Goal: Information Seeking & Learning: Learn about a topic

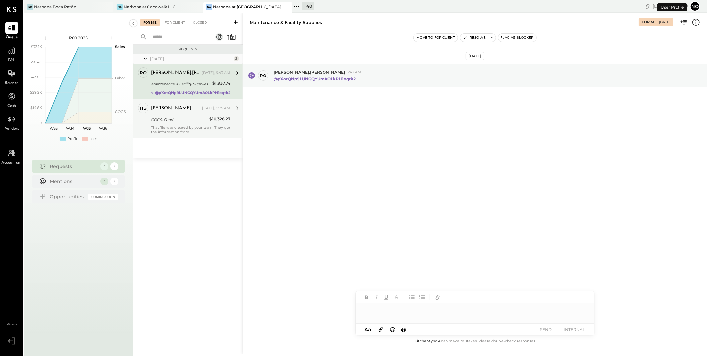
click at [177, 123] on div "COGS, Food" at bounding box center [179, 120] width 56 height 8
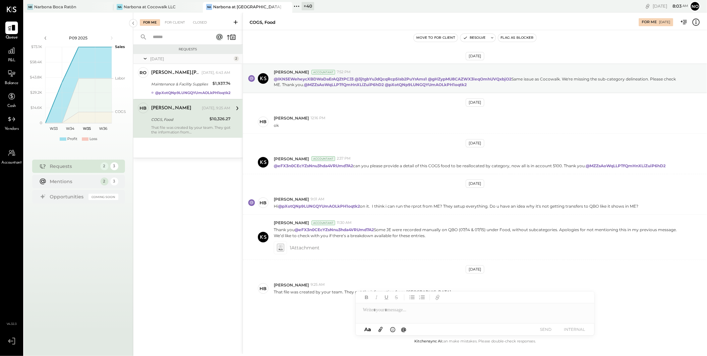
scroll to position [12, 0]
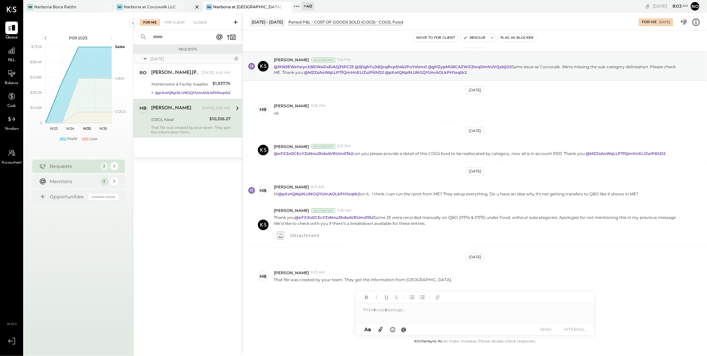
click at [159, 7] on div "Narbona at Cocowalk LLC" at bounding box center [150, 7] width 52 height 6
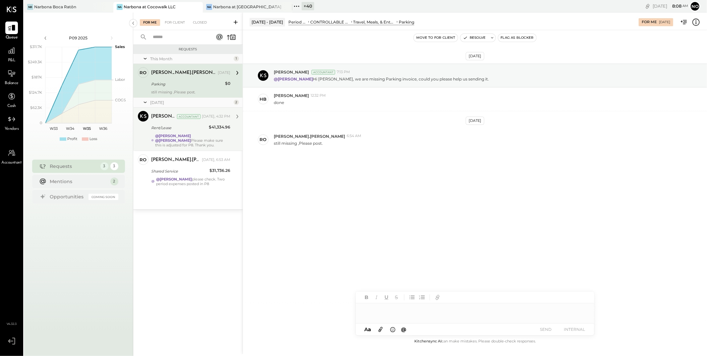
click at [195, 140] on div "@Lilia Martinez Nogueda @Noemi Balmaceda Please make sure this is adjusted for …" at bounding box center [192, 141] width 75 height 14
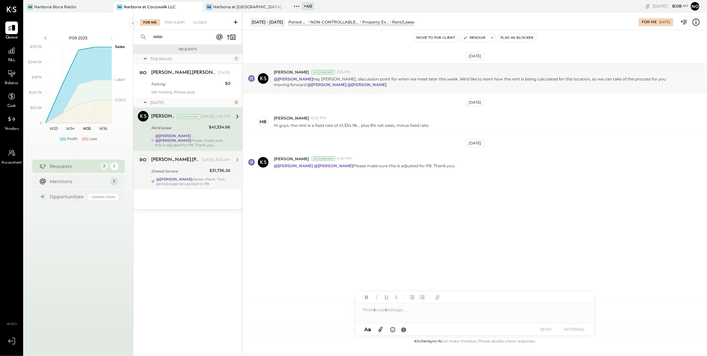
click at [195, 178] on div "@Noemi Balmaceda please check. Two period expenses posted in P8" at bounding box center [193, 181] width 74 height 9
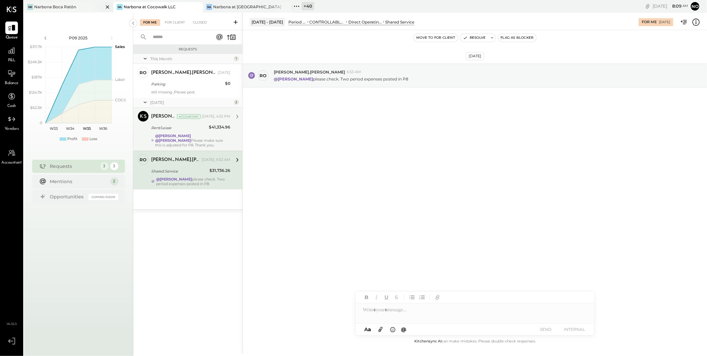
click at [57, 6] on div "Narbona Boca Ratōn" at bounding box center [55, 7] width 42 height 6
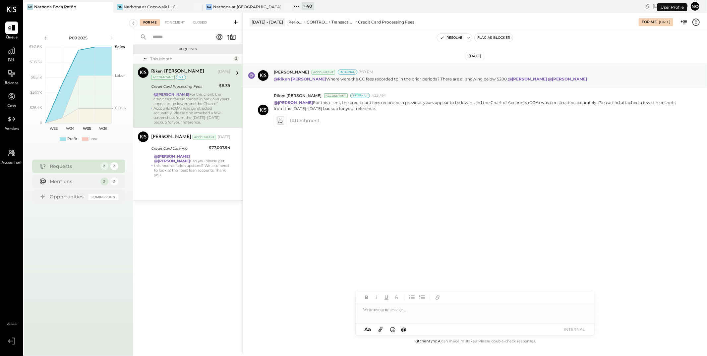
click at [185, 106] on div "@[PERSON_NAME] For this client, the credit card fees recorded in previous years…" at bounding box center [191, 108] width 77 height 32
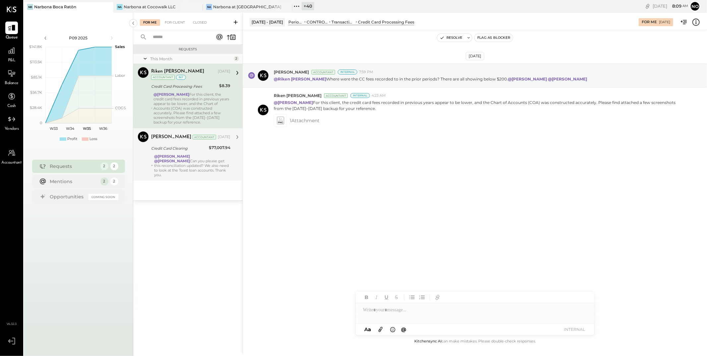
click at [198, 160] on div "@[PERSON_NAME] @[PERSON_NAME] Can you please get this reconciliation updated? W…" at bounding box center [192, 165] width 76 height 23
click at [185, 169] on div "@[PERSON_NAME] @[PERSON_NAME] Can you please get this reconciliation updated? W…" at bounding box center [192, 165] width 76 height 23
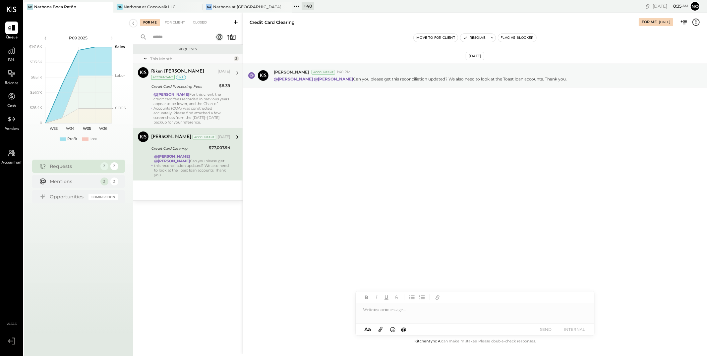
click at [188, 107] on div "@[PERSON_NAME] For this client, the credit card fees recorded in previous years…" at bounding box center [191, 108] width 77 height 32
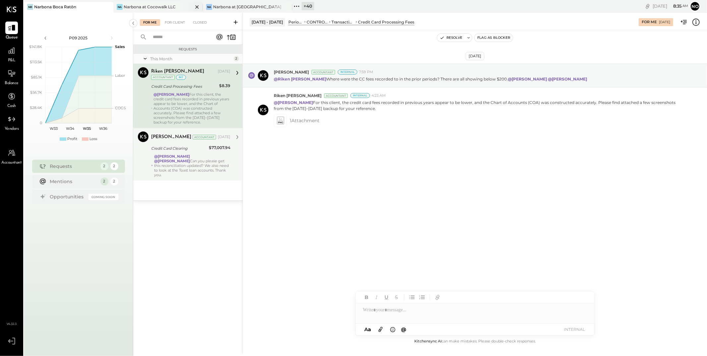
click at [154, 5] on div "Narbona at Cocowalk LLC" at bounding box center [150, 7] width 52 height 6
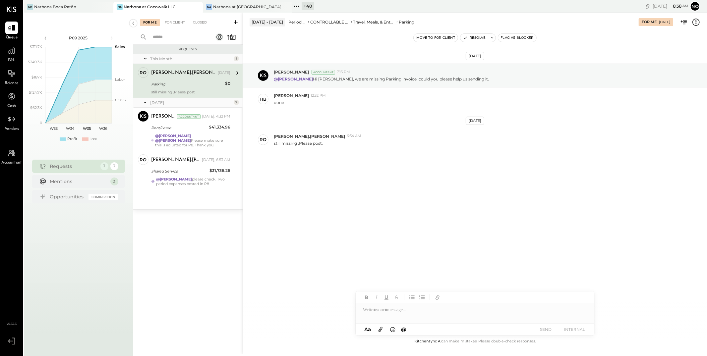
click at [297, 6] on icon at bounding box center [296, 6] width 9 height 9
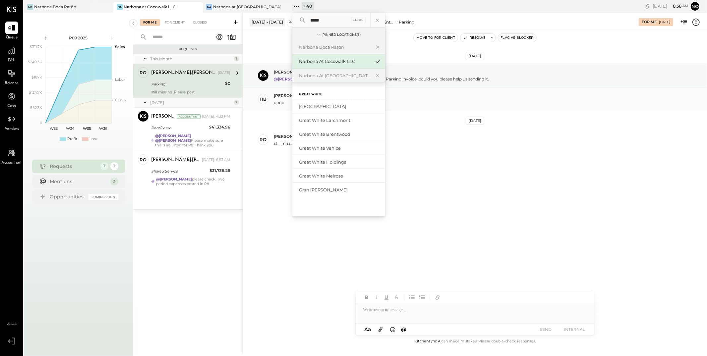
type input "*****"
click at [337, 173] on div "Great White Melrose" at bounding box center [335, 176] width 72 height 6
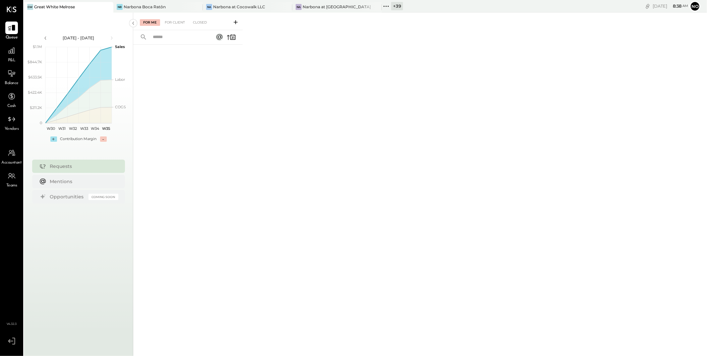
click at [10, 60] on span "P&L" at bounding box center [12, 61] width 8 height 6
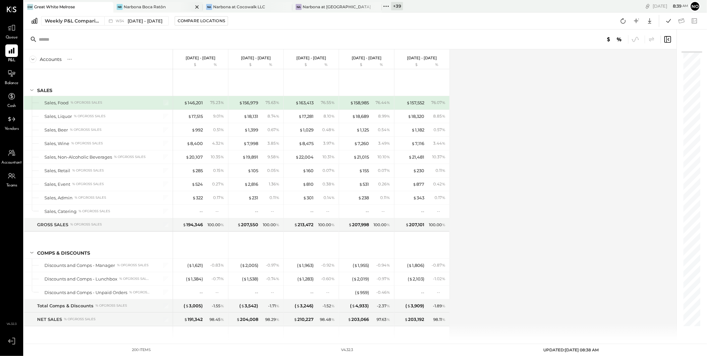
click at [139, 7] on div "Narbona Boca Ratōn" at bounding box center [145, 7] width 42 height 6
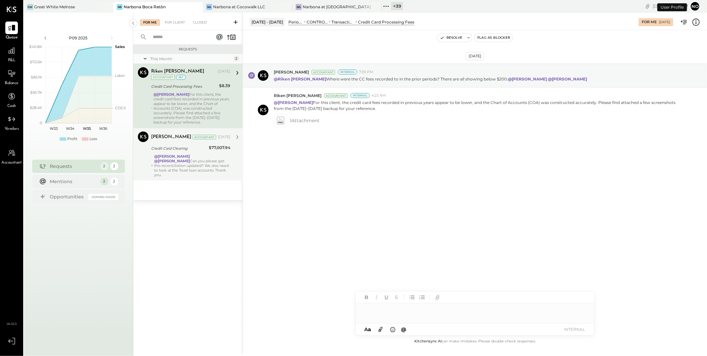
click at [172, 152] on div "Joseph Shin Accountant Aug 18, 2025 Credit Card Clearing $77,007.94 @Lilia Mart…" at bounding box center [190, 155] width 79 height 46
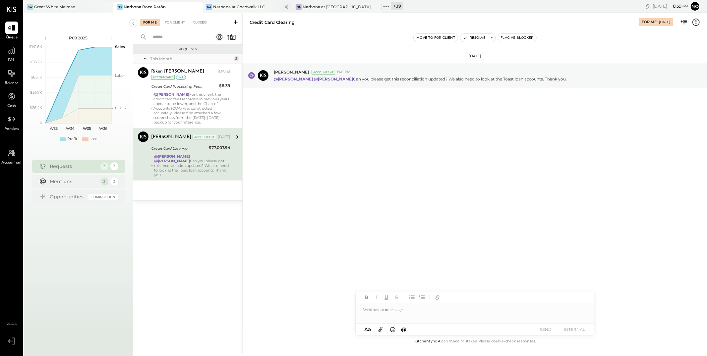
click at [233, 4] on div "Narbona at Cocowalk LLC" at bounding box center [239, 7] width 52 height 6
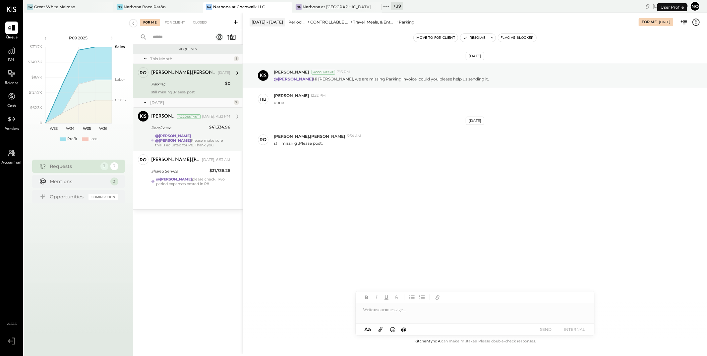
click at [176, 132] on div "Joseph Shin Accountant Yesterday, 4:32 PM Rent/Lease $41,334.96 @Lilia Martinez…" at bounding box center [190, 129] width 79 height 36
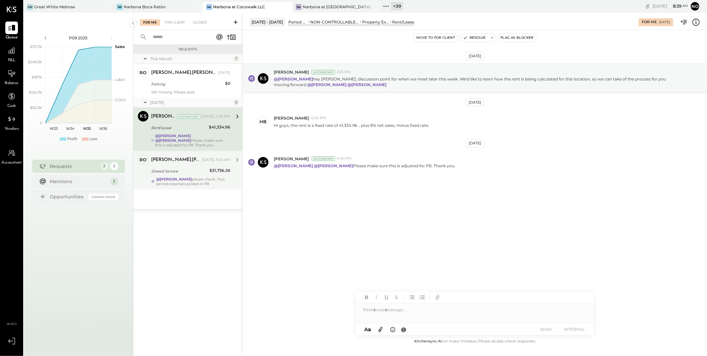
click at [177, 176] on div "rodrigo.calabrese Yesterday, 6:53 AM Shared Service $31,736.26 @Noemi Balmaceda…" at bounding box center [190, 170] width 79 height 32
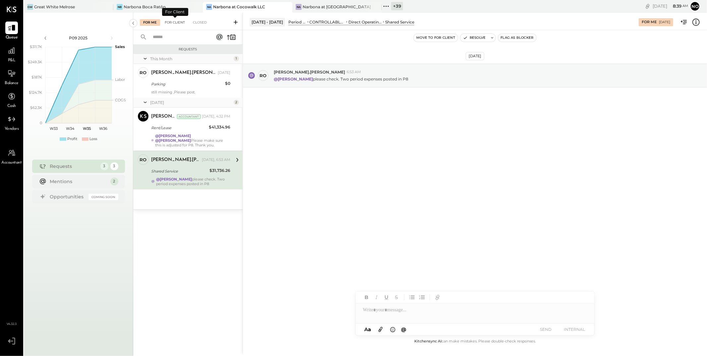
click at [177, 23] on div "For Client" at bounding box center [174, 22] width 27 height 7
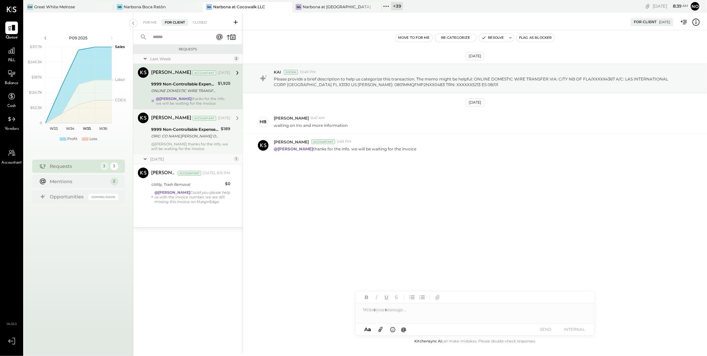
click at [162, 134] on div "ORIG CO NAME:VINCENT POUDRAS ORIG ID:XXXXXX6202 DESC DATE:250712 CO ENTRY DESCR…" at bounding box center [185, 136] width 68 height 7
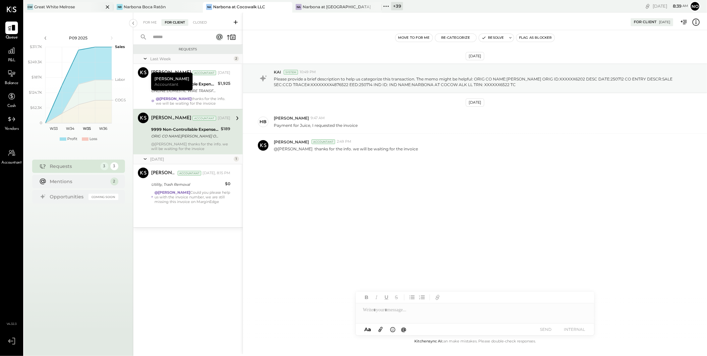
click at [73, 7] on div "Great White Melrose" at bounding box center [54, 7] width 41 height 6
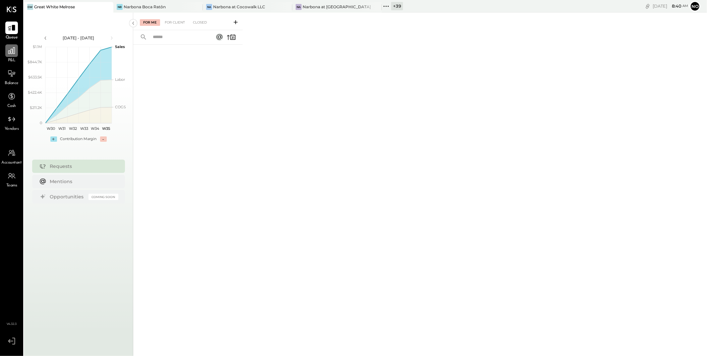
click at [11, 54] on icon at bounding box center [11, 50] width 9 height 9
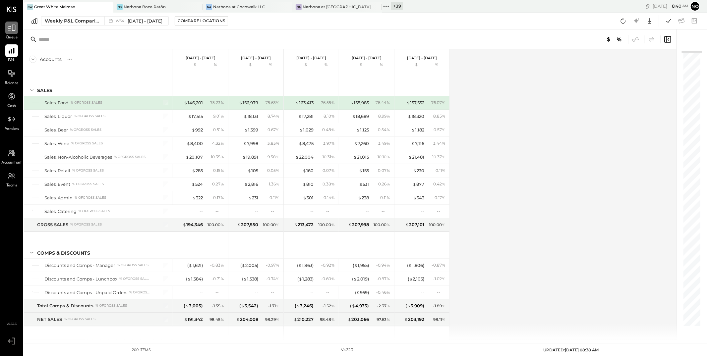
click at [11, 31] on icon at bounding box center [11, 28] width 9 height 9
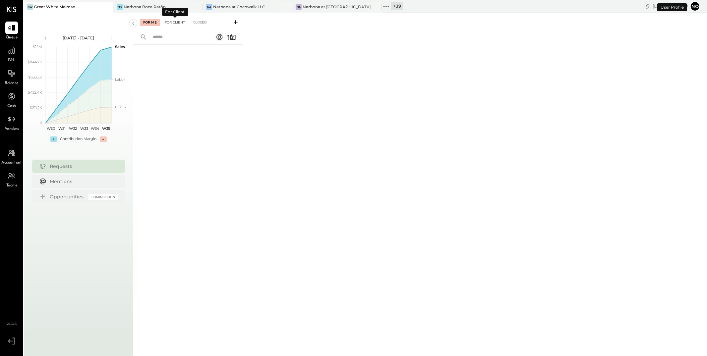
click at [173, 24] on div "For Client" at bounding box center [174, 22] width 27 height 7
click at [196, 22] on div "Closed" at bounding box center [200, 22] width 21 height 7
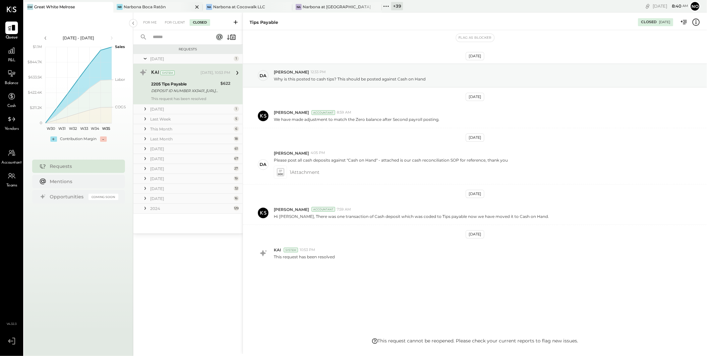
click at [128, 7] on div "Narbona Boca Ratōn" at bounding box center [145, 7] width 42 height 6
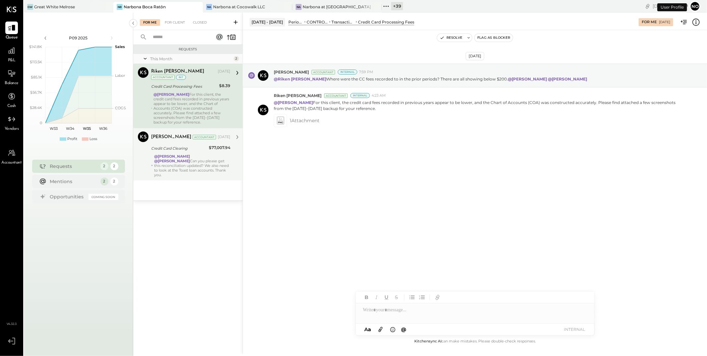
click at [178, 152] on div "Credit Card Clearing" at bounding box center [179, 149] width 56 height 8
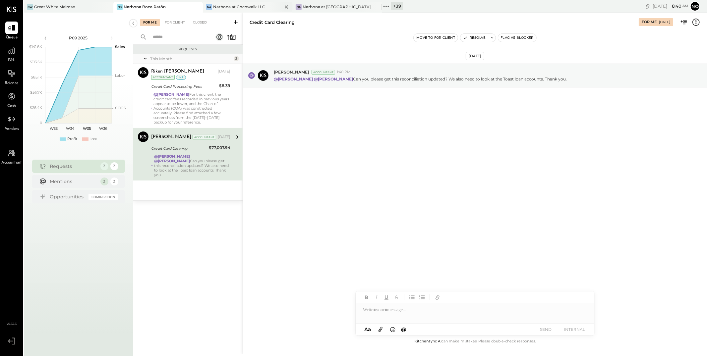
click at [242, 5] on div "Narbona at Cocowalk LLC" at bounding box center [239, 7] width 52 height 6
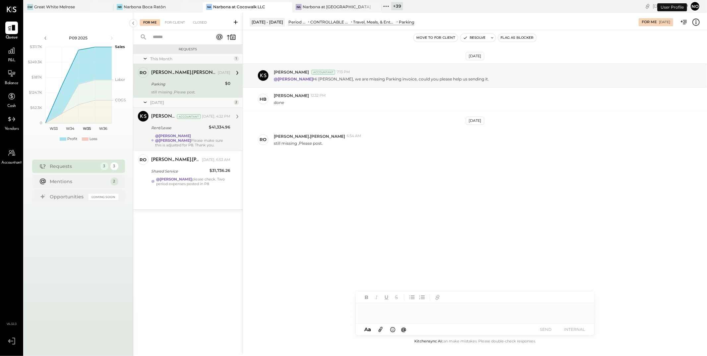
click at [174, 131] on div "Rent/Lease" at bounding box center [179, 128] width 56 height 8
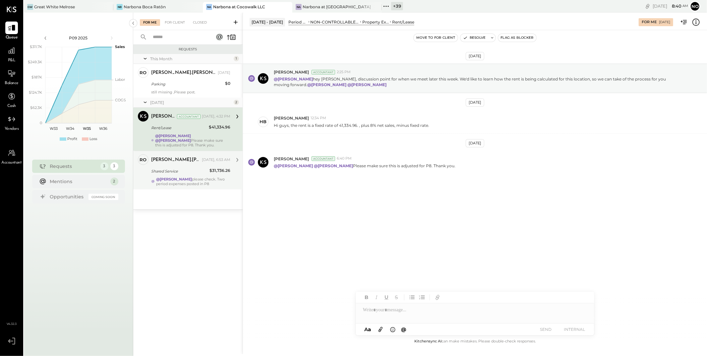
click at [179, 173] on div "Shared Service" at bounding box center [179, 171] width 56 height 7
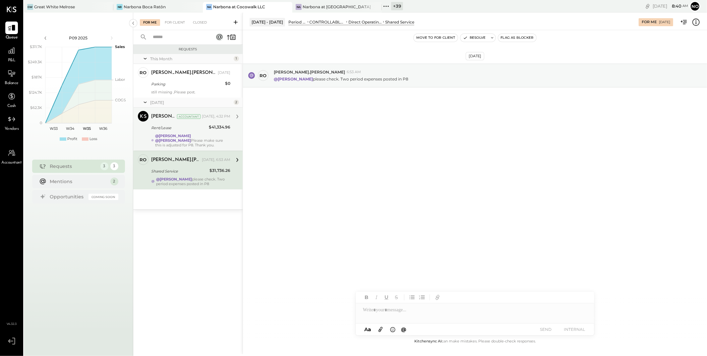
click at [189, 137] on strong "@[PERSON_NAME]" at bounding box center [173, 136] width 36 height 5
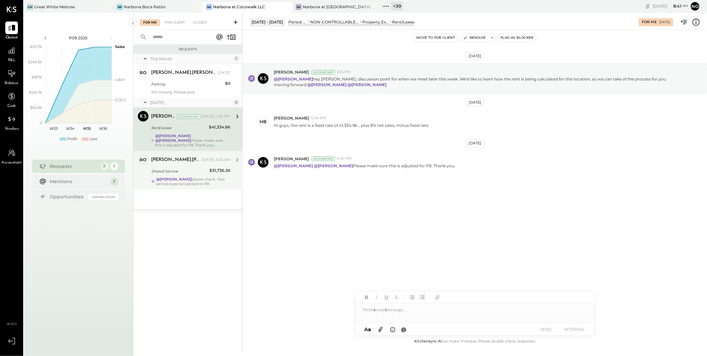
click at [192, 171] on div "Shared Service" at bounding box center [179, 171] width 56 height 7
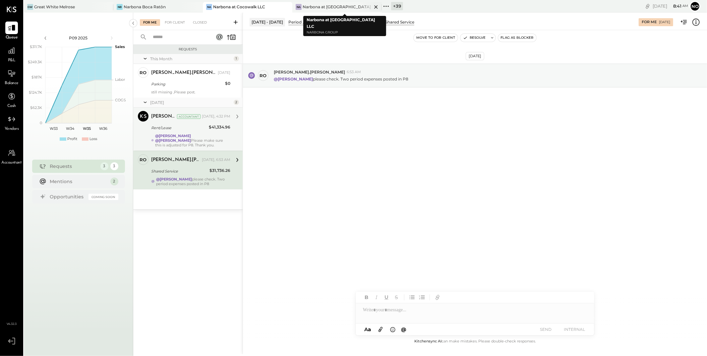
click at [316, 7] on div "Narbona at [GEOGRAPHIC_DATA] LLC" at bounding box center [337, 7] width 69 height 6
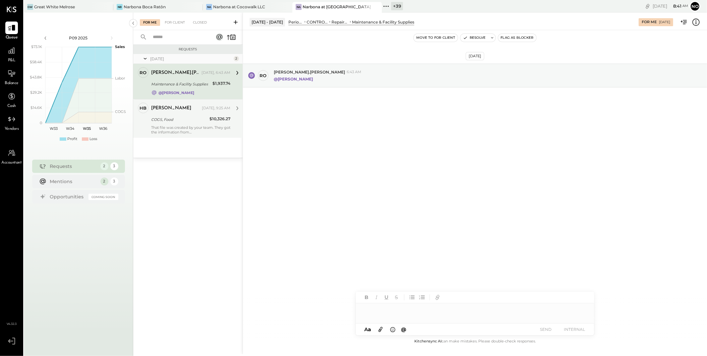
click at [174, 129] on div "That file was created by your team. They got the information from Bevspot." at bounding box center [190, 129] width 79 height 9
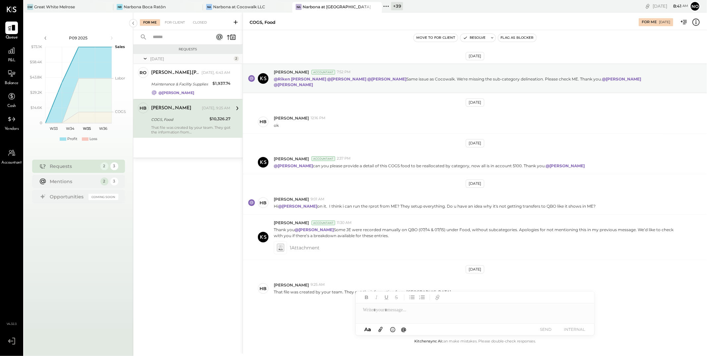
scroll to position [7, 0]
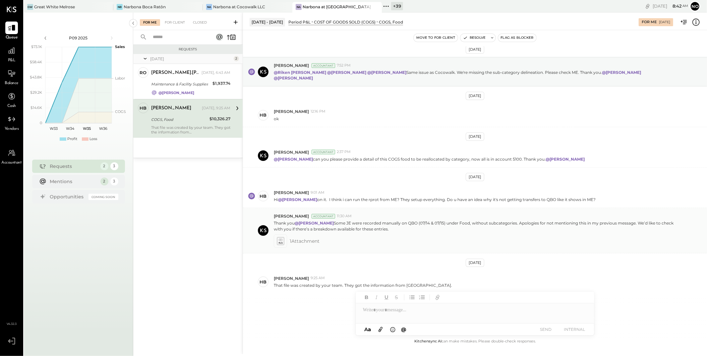
click at [357, 220] on p "Thank you @Heidy Balart Some JE were recorded manually on QBO (07/14 & 07/15) u…" at bounding box center [477, 225] width 406 height 11
click at [280, 237] on icon at bounding box center [280, 241] width 7 height 8
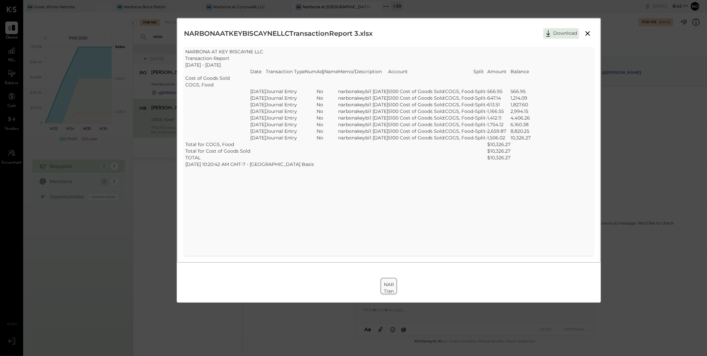
click at [588, 34] on icon at bounding box center [587, 33] width 5 height 5
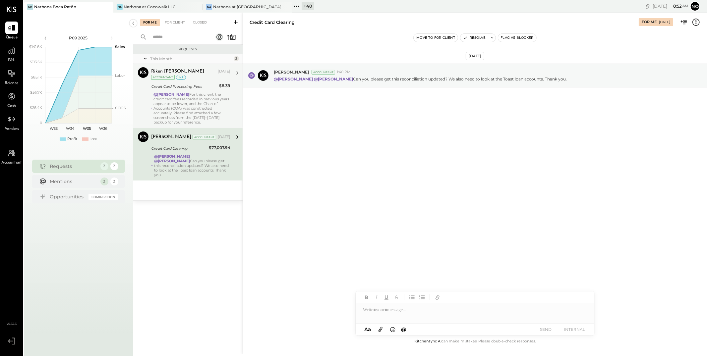
click at [175, 114] on div "@[PERSON_NAME] For this client, the credit card fees recorded in previous years…" at bounding box center [191, 108] width 77 height 32
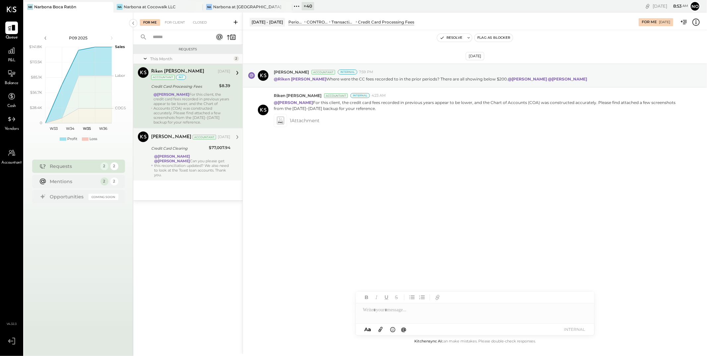
click at [164, 162] on strong "@[PERSON_NAME]" at bounding box center [172, 161] width 36 height 5
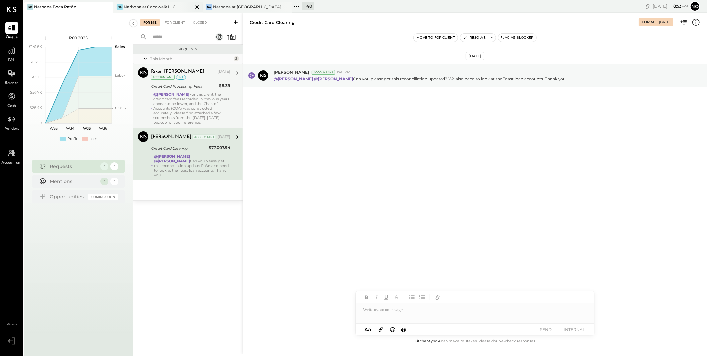
click at [159, 8] on div "Narbona at Cocowalk LLC" at bounding box center [150, 7] width 52 height 6
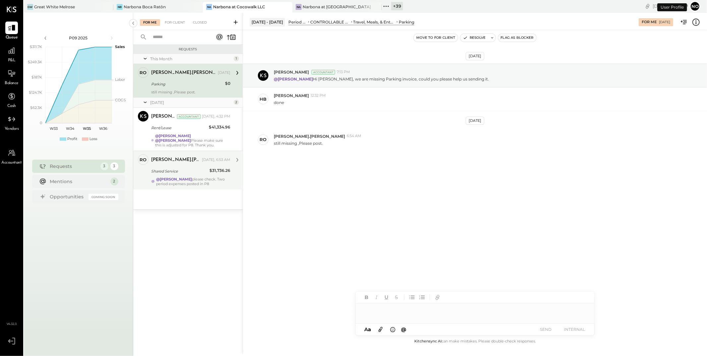
click at [175, 185] on div "@Noemi Balmaceda please check. Two period expenses posted in P8" at bounding box center [193, 181] width 74 height 9
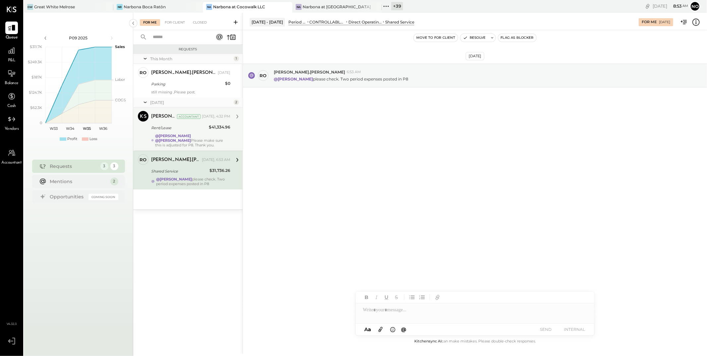
click at [180, 139] on div "@Lilia Martinez Nogueda @Noemi Balmaceda Please make sure this is adjusted for …" at bounding box center [192, 141] width 75 height 14
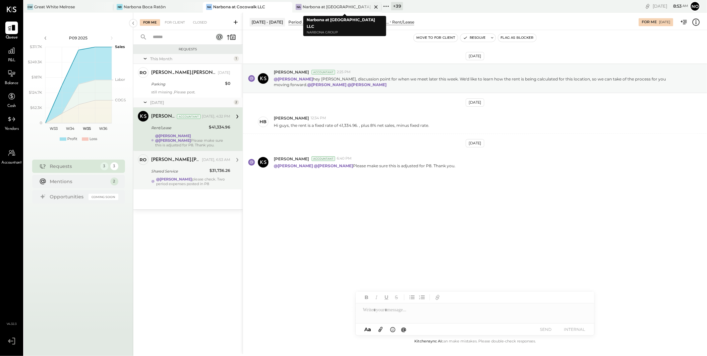
click at [339, 8] on div "Narbona at [GEOGRAPHIC_DATA] LLC" at bounding box center [337, 7] width 69 height 6
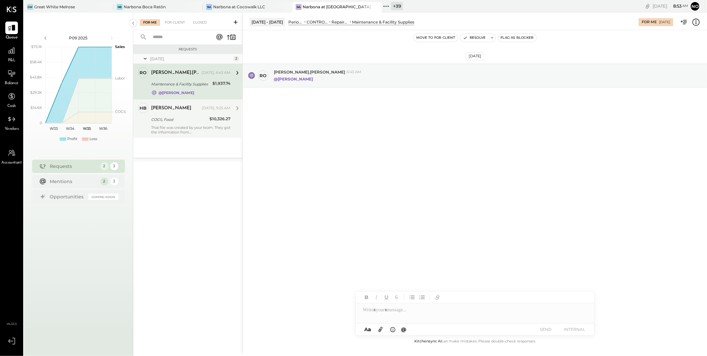
click at [171, 125] on div "Heidy Balart Yesterday, 9:25 AM COGS, Food $10,326.27 That file was created by …" at bounding box center [190, 119] width 79 height 32
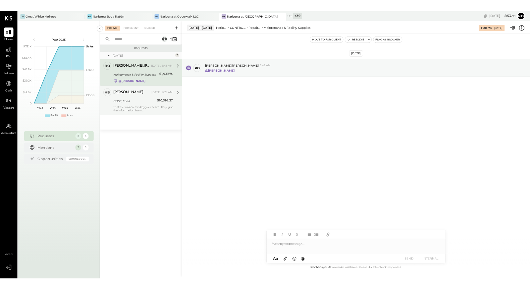
scroll to position [7, 0]
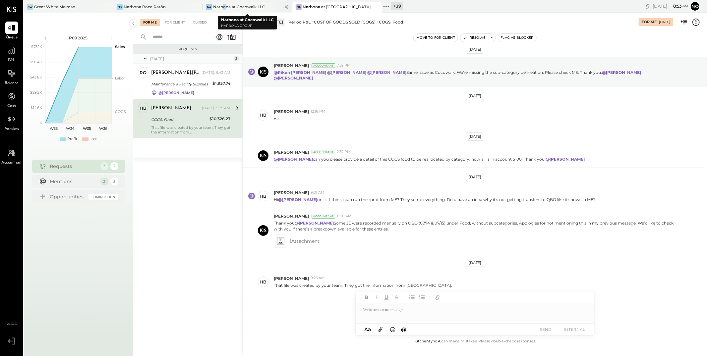
click at [224, 8] on div "Narbona at Cocowalk LLC" at bounding box center [239, 7] width 52 height 6
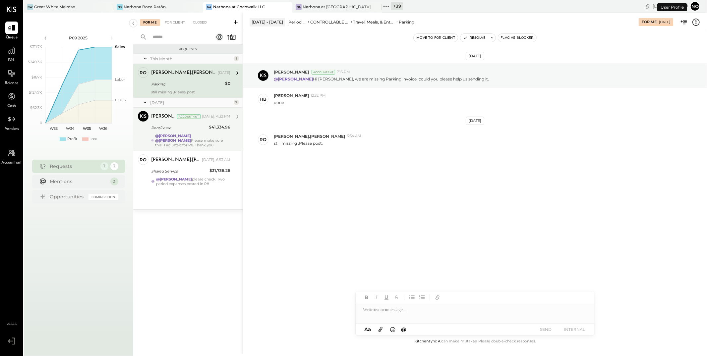
click at [176, 135] on strong "@[PERSON_NAME]" at bounding box center [173, 136] width 36 height 5
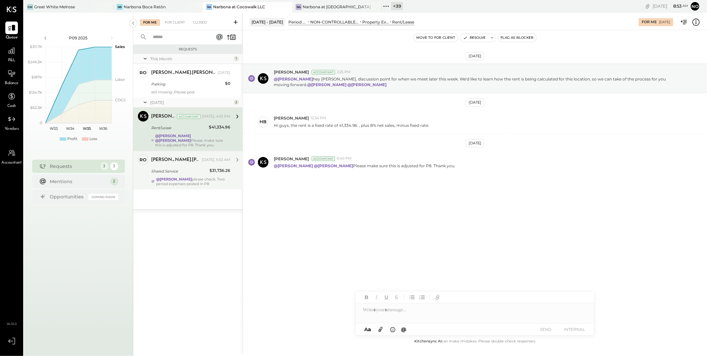
click at [174, 179] on strong "@[PERSON_NAME]" at bounding box center [174, 179] width 36 height 5
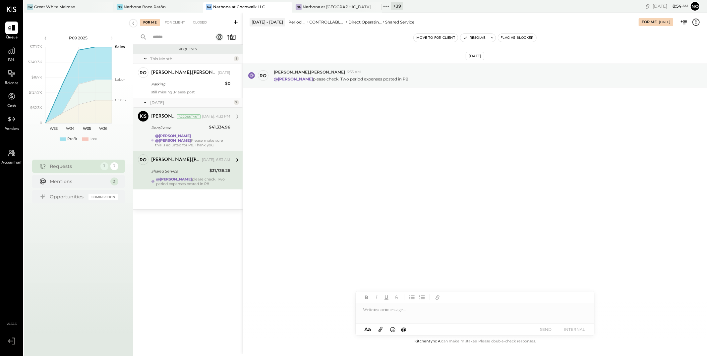
click at [168, 146] on div "@Lilia Martinez Nogueda @Noemi Balmaceda Please make sure this is adjusted for …" at bounding box center [192, 141] width 75 height 14
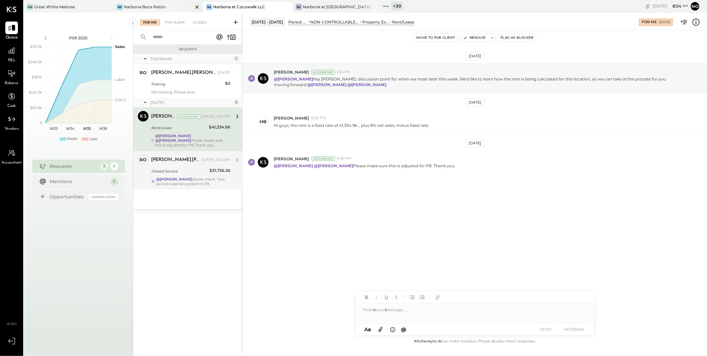
click at [156, 7] on div "Narbona Boca Ratōn" at bounding box center [145, 7] width 42 height 6
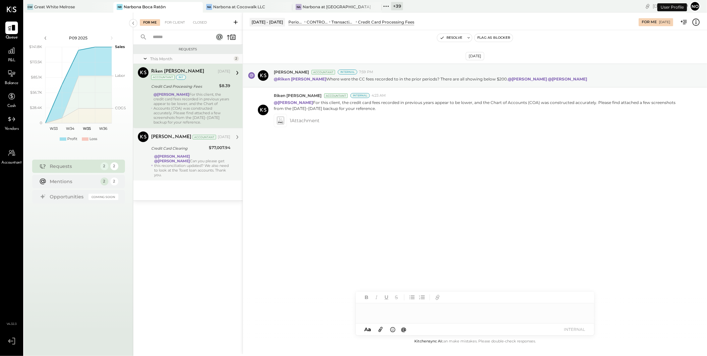
click at [175, 160] on div "@Lilia Martinez Nogueda @Noemi Balmaceda Can you please get this reconciliation…" at bounding box center [192, 165] width 76 height 23
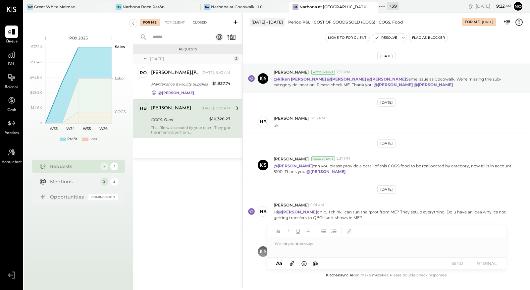
scroll to position [4, 0]
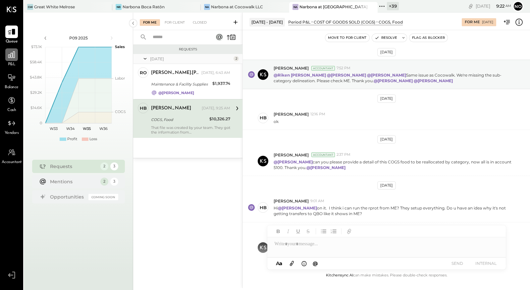
click at [11, 60] on div at bounding box center [11, 54] width 13 height 13
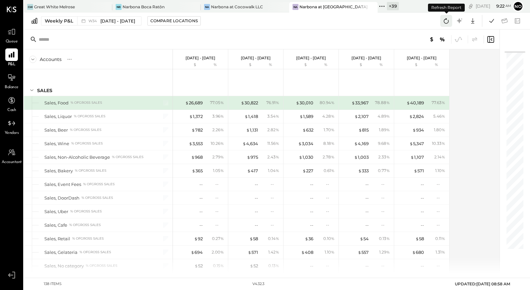
click at [445, 21] on icon at bounding box center [446, 20] width 5 height 5
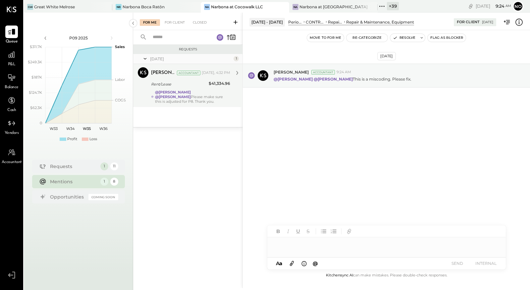
click at [182, 91] on strong "@[PERSON_NAME]" at bounding box center [173, 92] width 36 height 5
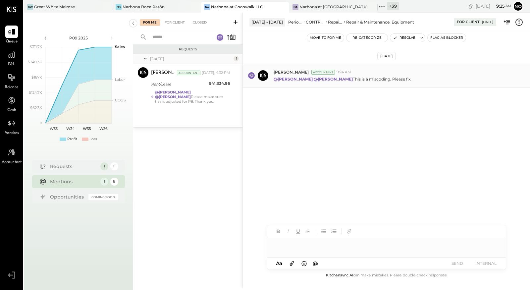
click at [323, 79] on strong "@[PERSON_NAME]" at bounding box center [333, 79] width 39 height 5
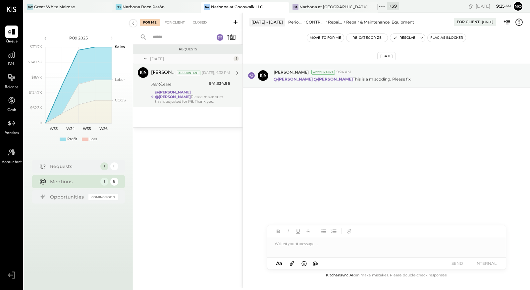
click at [203, 95] on div "@Lilia Martinez Nogueda @Noemi Balmaceda Please make sure this is adjusted for …" at bounding box center [192, 97] width 75 height 14
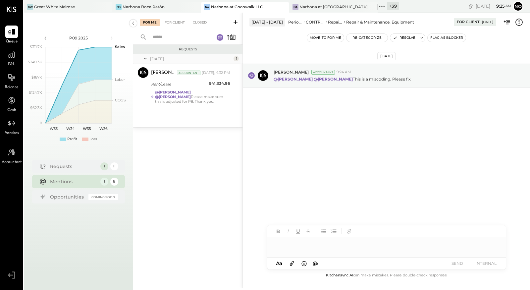
click at [341, 126] on div "[DATE] [PERSON_NAME] Accountant 9:24 AM @[PERSON_NAME] @[PERSON_NAME] This is a…" at bounding box center [386, 92] width 287 height 91
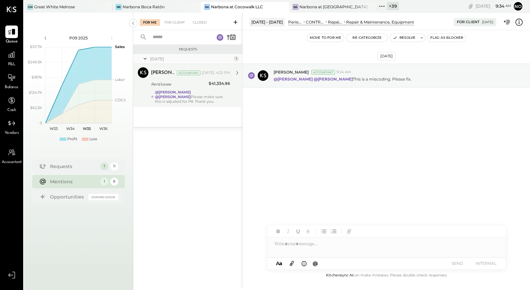
click at [182, 93] on strong "@[PERSON_NAME]" at bounding box center [173, 92] width 36 height 5
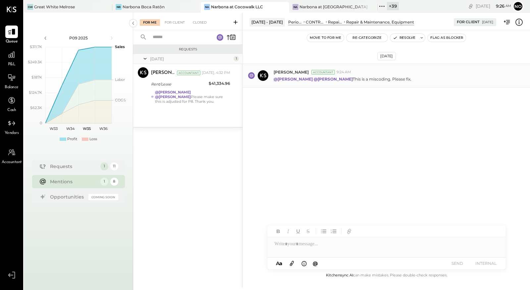
click at [292, 78] on strong "@[PERSON_NAME]" at bounding box center [293, 79] width 39 height 5
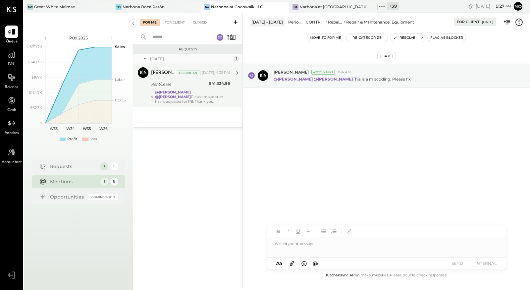
click at [183, 95] on div "@[PERSON_NAME] @[PERSON_NAME] Please make sure this is adjusted for P8. Thank y…" at bounding box center [192, 97] width 75 height 14
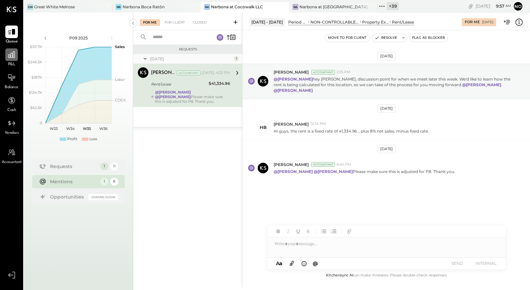
click at [7, 59] on div at bounding box center [11, 54] width 13 height 13
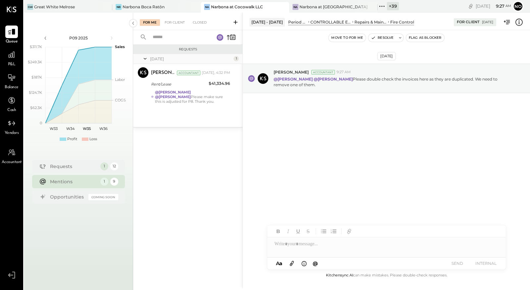
click at [202, 109] on div "[DATE] 1 [PERSON_NAME] Accountant [PERSON_NAME] Accountant [DATE], 4:32 PM Rent…" at bounding box center [187, 90] width 109 height 73
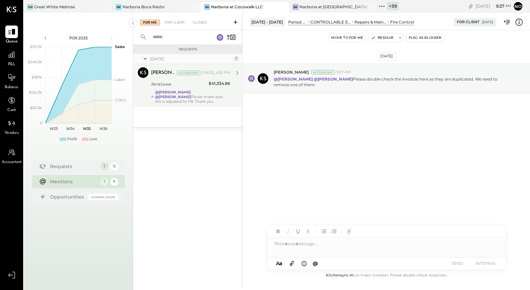
click at [191, 98] on div "@[PERSON_NAME] @[PERSON_NAME] Please make sure this is adjusted for P8. Thank y…" at bounding box center [192, 97] width 75 height 14
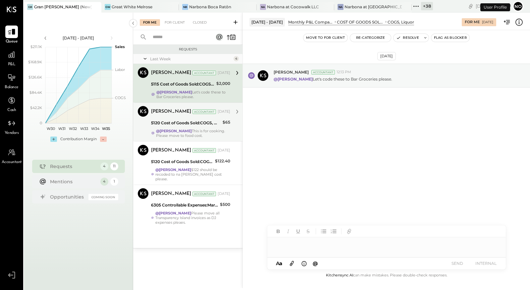
click at [186, 125] on div "5120 Cost of Goods Sold:COGS, Wine" at bounding box center [186, 123] width 70 height 7
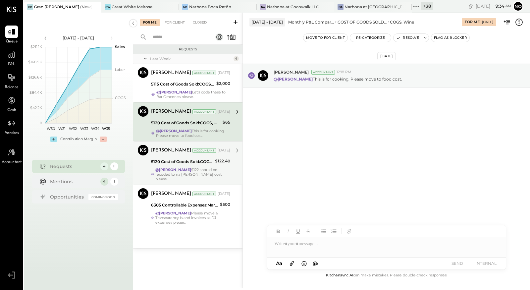
click at [175, 168] on strong "@[PERSON_NAME]" at bounding box center [173, 169] width 36 height 5
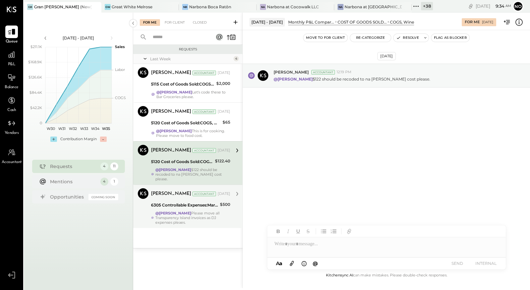
click at [174, 205] on div "Joseph Shin Accountant Aug 26, 2025 6305 Controllable Expenses:Marketing & Adve…" at bounding box center [190, 206] width 79 height 36
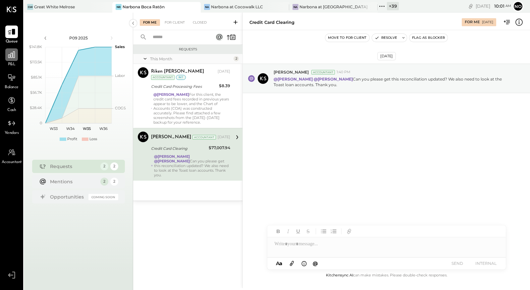
click at [9, 59] on icon at bounding box center [11, 54] width 9 height 9
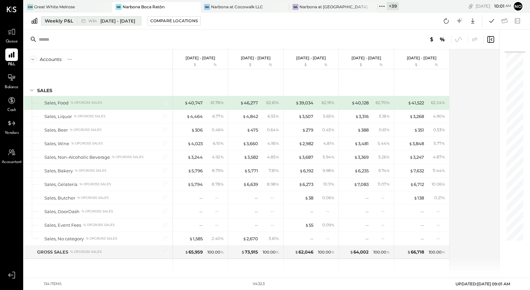
click at [123, 21] on span "[DATE] - [DATE]" at bounding box center [117, 21] width 35 height 6
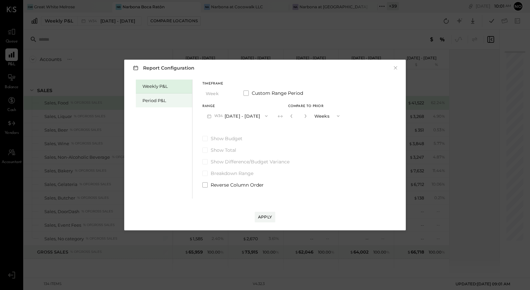
click at [152, 101] on div "Period P&L" at bounding box center [166, 100] width 46 height 6
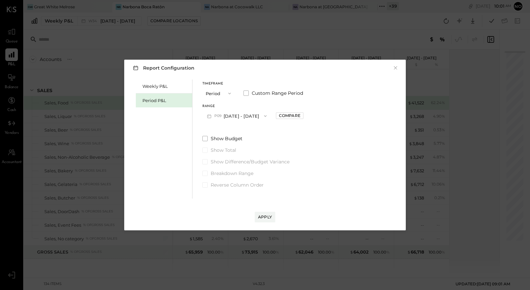
click at [244, 114] on button "P09 [DATE] - [DATE]" at bounding box center [237, 116] width 69 height 12
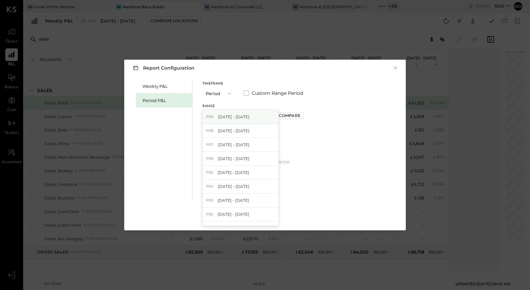
click at [242, 118] on span "[DATE] - [DATE]" at bounding box center [233, 117] width 31 height 6
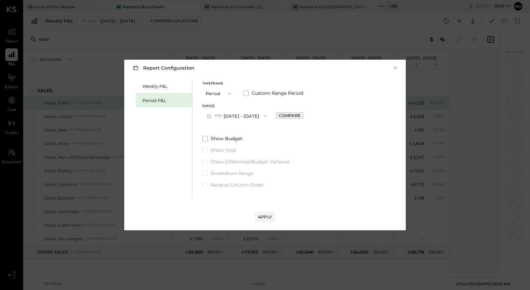
click at [299, 114] on div "Compare" at bounding box center [290, 116] width 22 height 6
click at [307, 116] on icon "button" at bounding box center [305, 116] width 4 height 4
type input "*"
click at [266, 217] on div "Apply" at bounding box center [265, 217] width 14 height 6
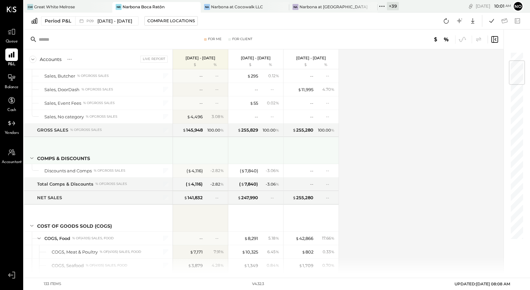
scroll to position [65, 0]
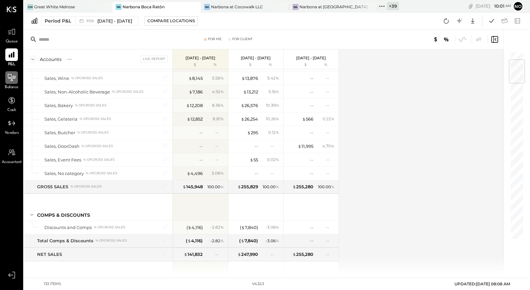
click at [10, 79] on icon at bounding box center [11, 77] width 9 height 9
